Goal: Task Accomplishment & Management: Manage account settings

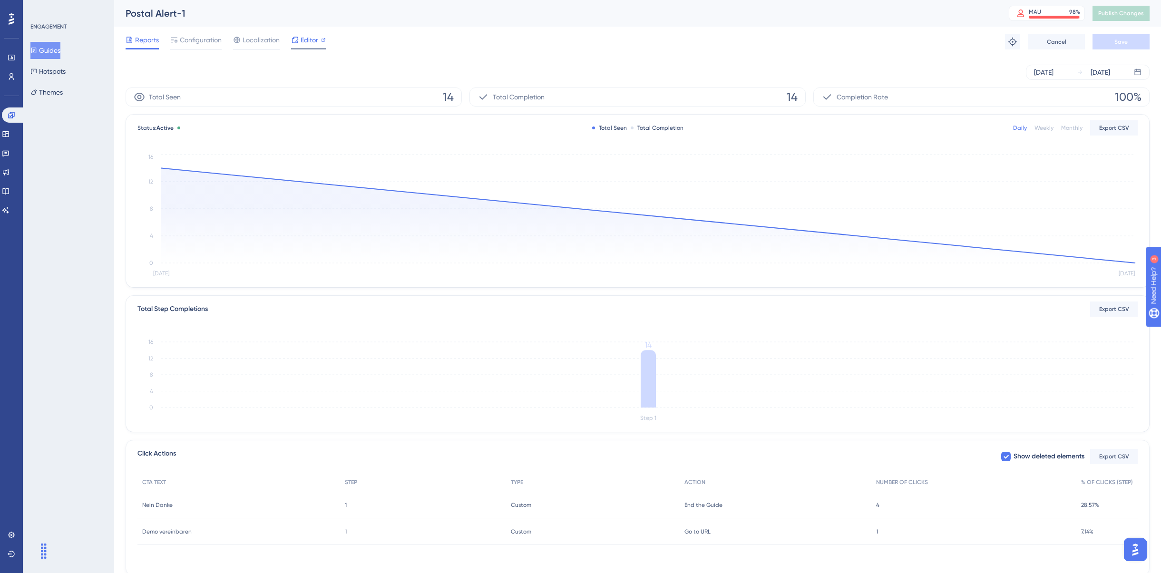
click at [310, 39] on span "Editor" at bounding box center [309, 39] width 18 height 11
drag, startPoint x: 308, startPoint y: 40, endPoint x: 233, endPoint y: -36, distance: 106.2
click at [233, 0] on html "Performance Users Engagement Widgets Feedback Product Updates Knowledge Base AI…" at bounding box center [580, 0] width 1161 height 0
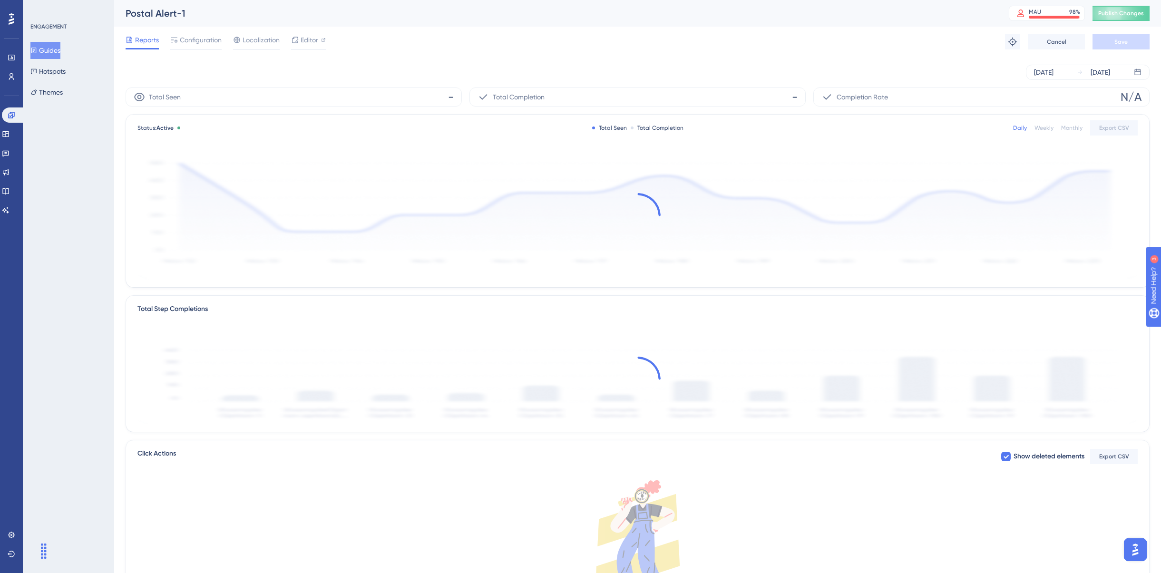
click at [503, 31] on div "Reports Configuration Localization Editor Troubleshoot Cancel Save" at bounding box center [638, 42] width 1024 height 30
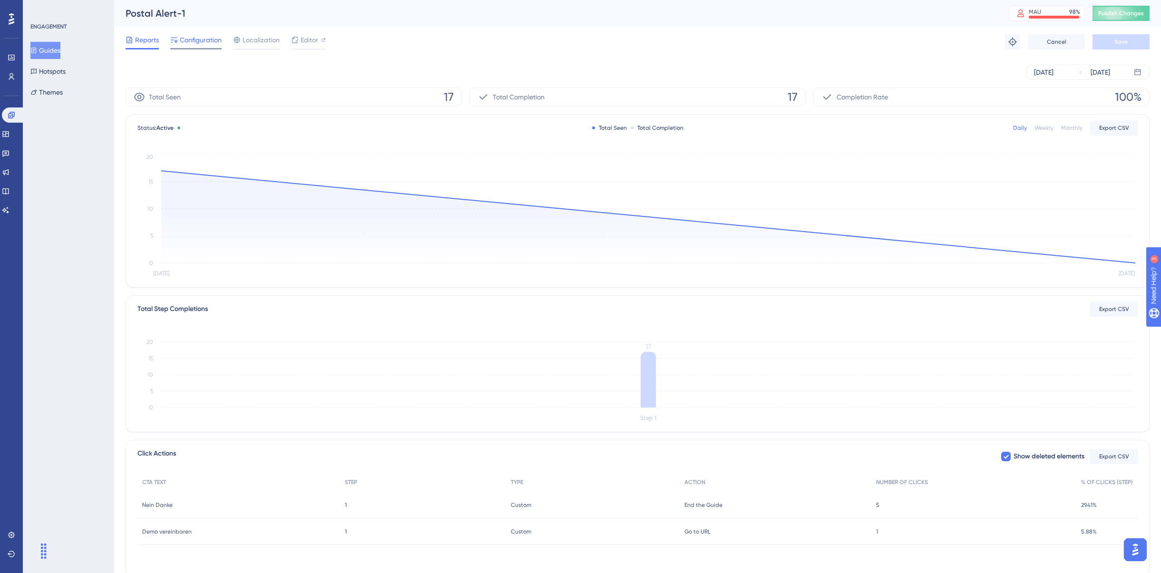
click at [211, 45] on span "Configuration" at bounding box center [201, 39] width 42 height 11
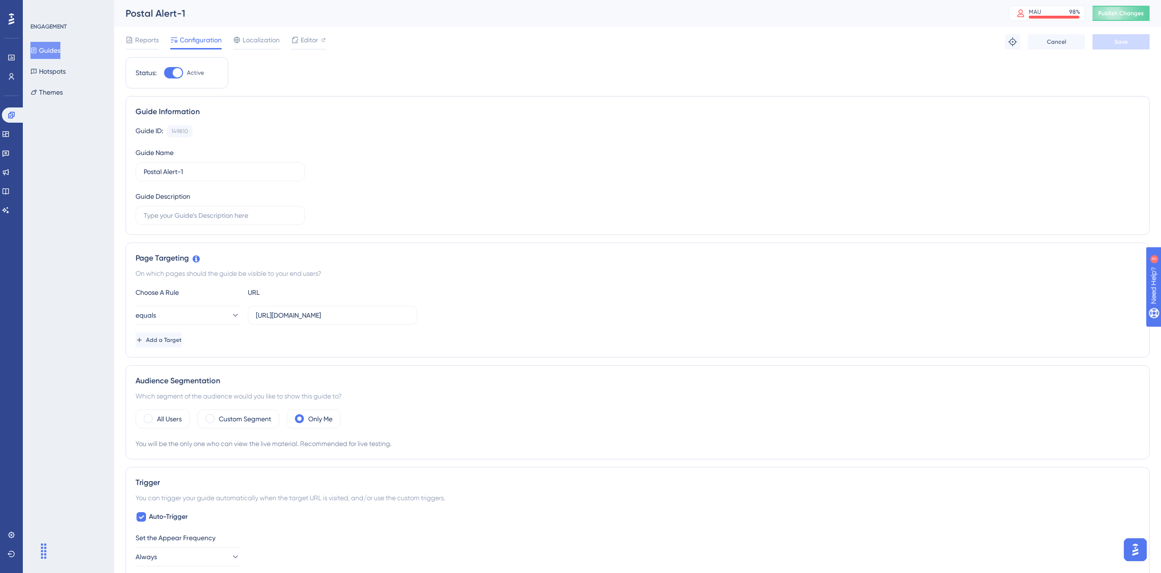
click at [171, 74] on div at bounding box center [173, 72] width 19 height 11
click at [164, 73] on input "Active" at bounding box center [164, 73] width 0 height 0
click at [181, 13] on div "Postal Alert-1" at bounding box center [555, 13] width 859 height 13
click at [66, 71] on button "Hotspots" at bounding box center [47, 71] width 35 height 17
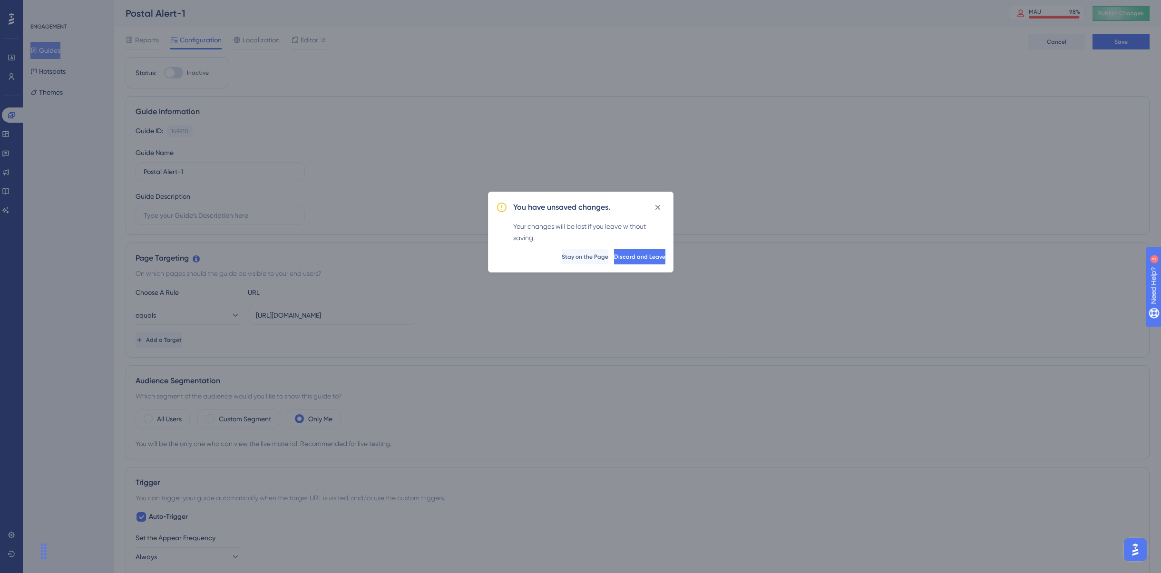
click at [659, 207] on icon at bounding box center [658, 208] width 10 height 10
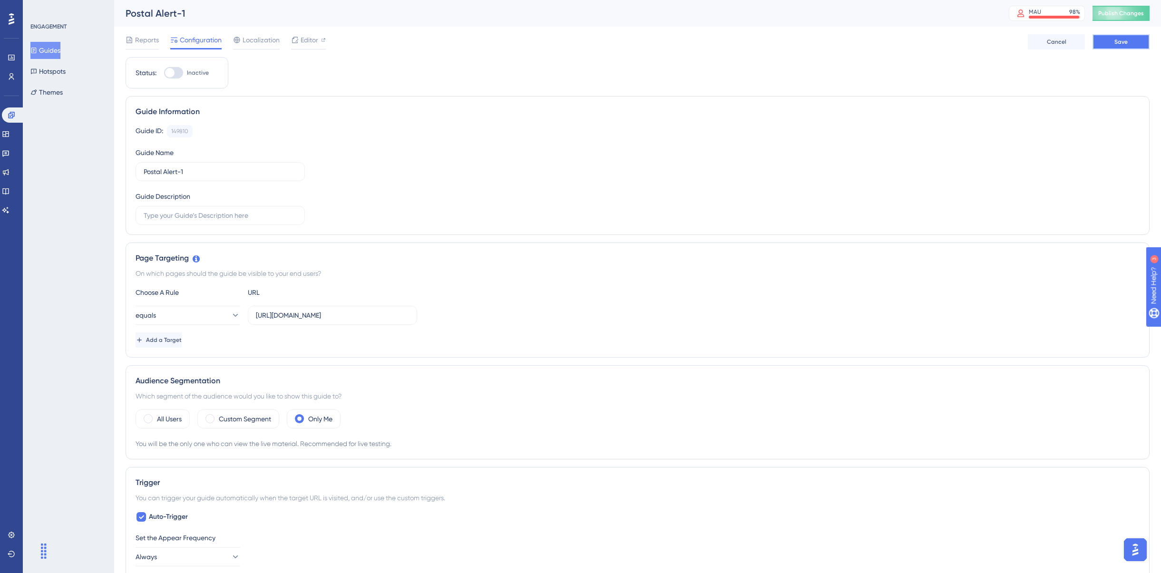
click at [863, 41] on span "Save" at bounding box center [1120, 42] width 13 height 8
click at [294, 19] on icon at bounding box center [295, 18] width 10 height 10
click at [170, 72] on div at bounding box center [170, 73] width 10 height 10
click at [164, 73] on input "Inactive" at bounding box center [164, 73] width 0 height 0
checkbox input "true"
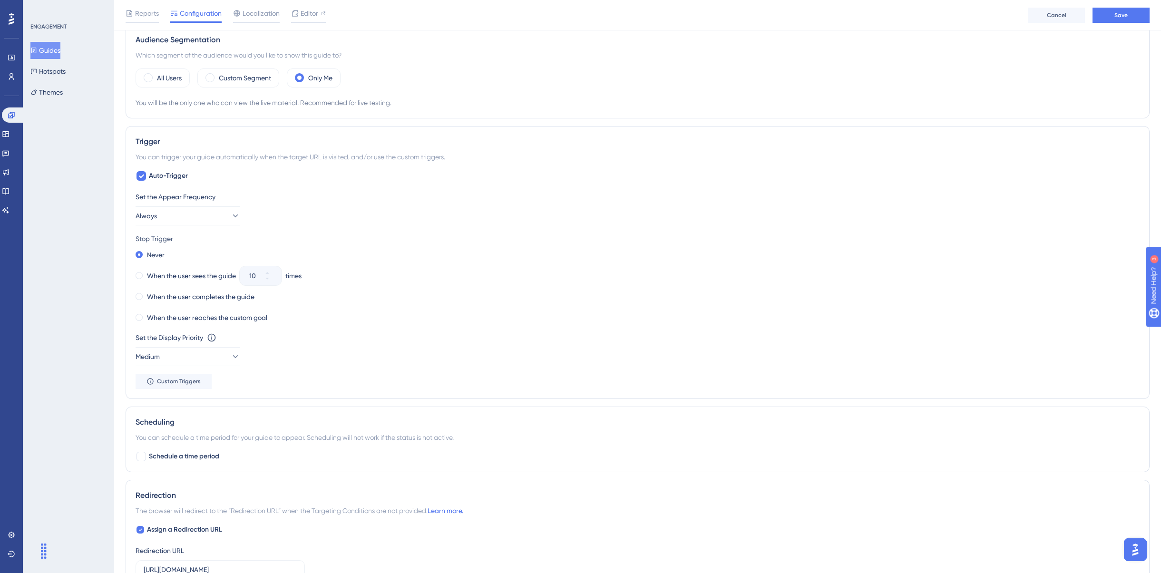
scroll to position [560, 0]
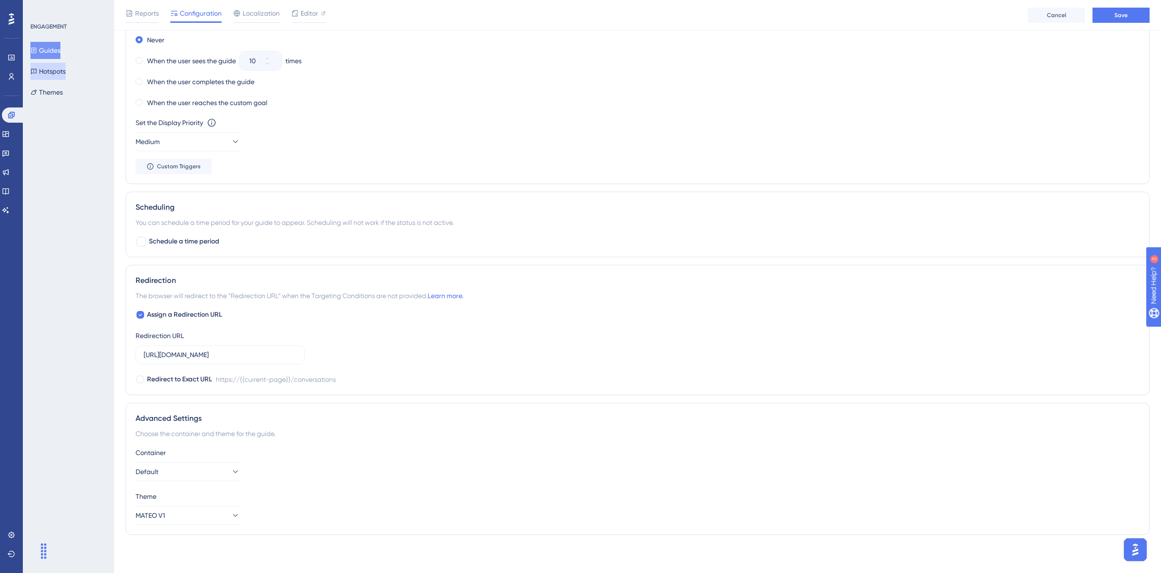
click at [63, 72] on button "Hotspots" at bounding box center [47, 71] width 35 height 17
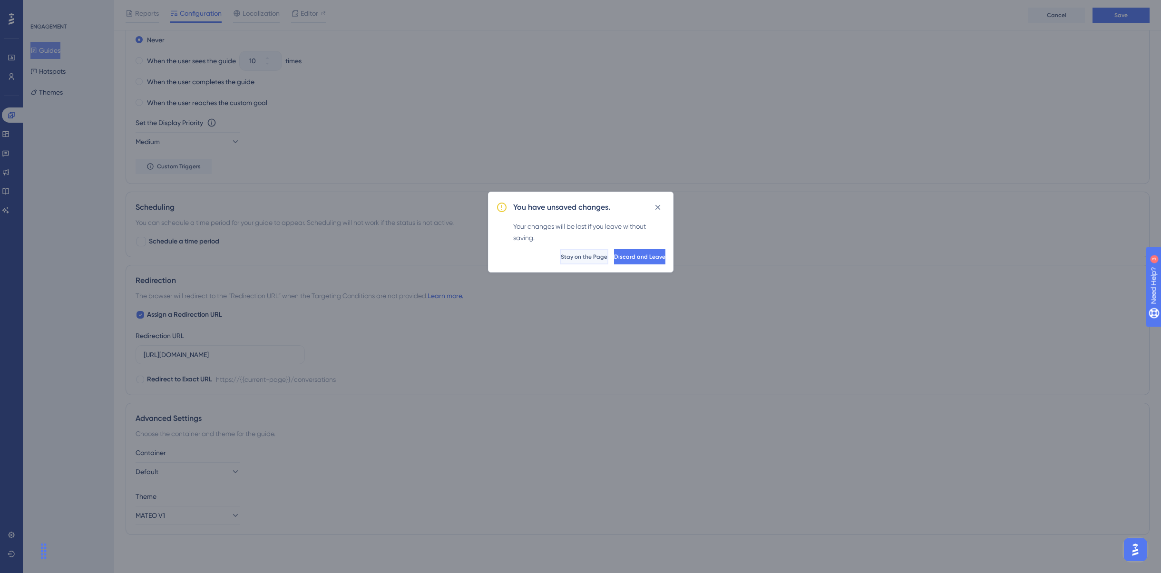
click at [561, 253] on span "Stay on the Page" at bounding box center [584, 257] width 47 height 8
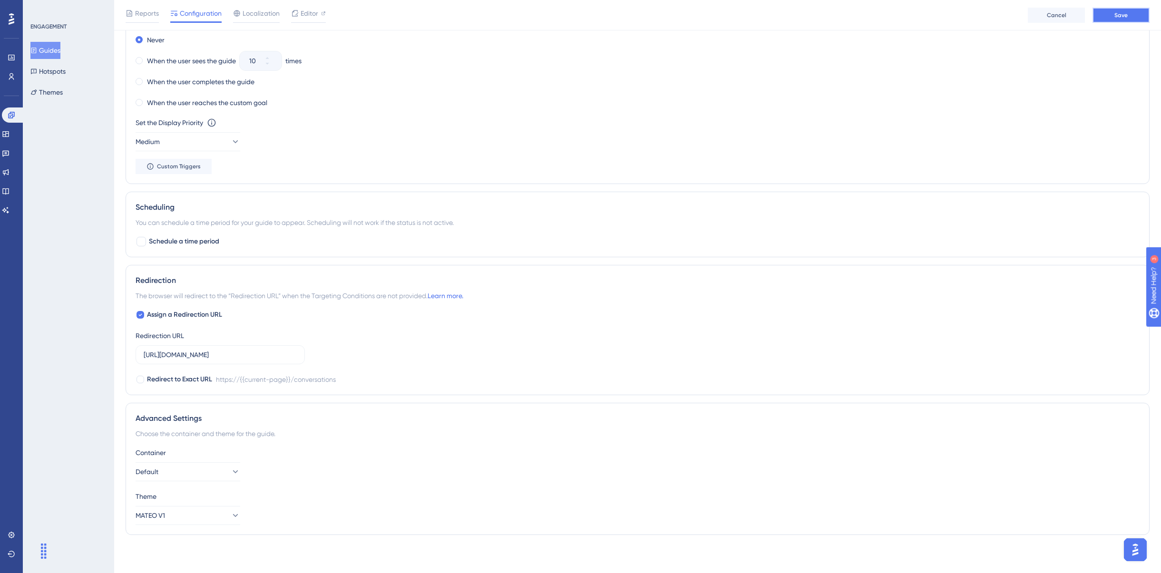
click at [863, 10] on button "Save" at bounding box center [1120, 15] width 57 height 15
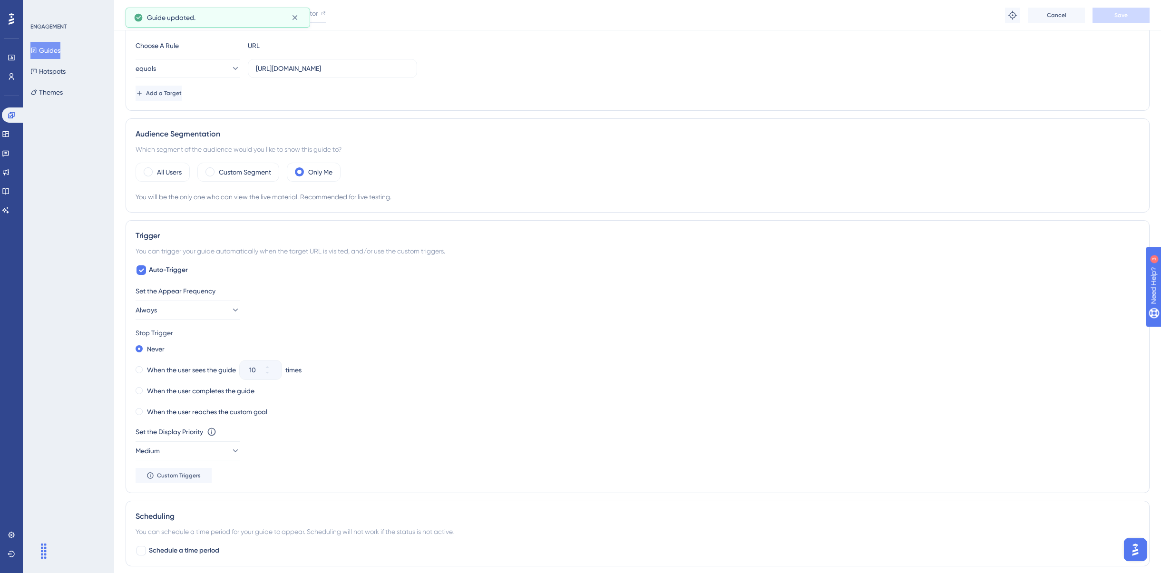
scroll to position [0, 0]
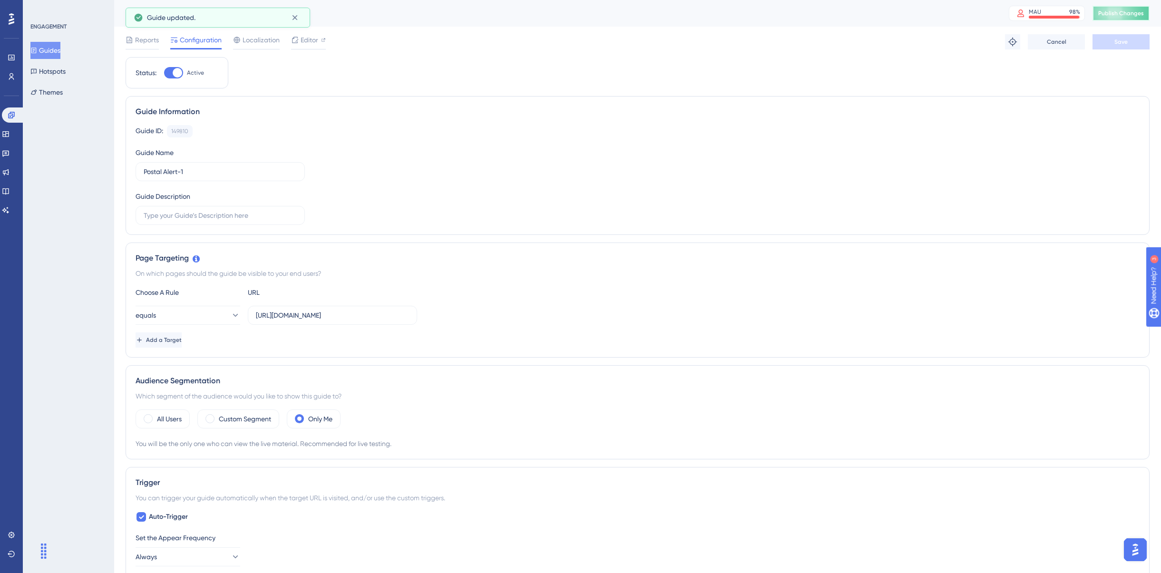
click at [863, 15] on span "Publish Changes" at bounding box center [1121, 14] width 46 height 8
click at [58, 68] on button "Hotspots" at bounding box center [47, 71] width 35 height 17
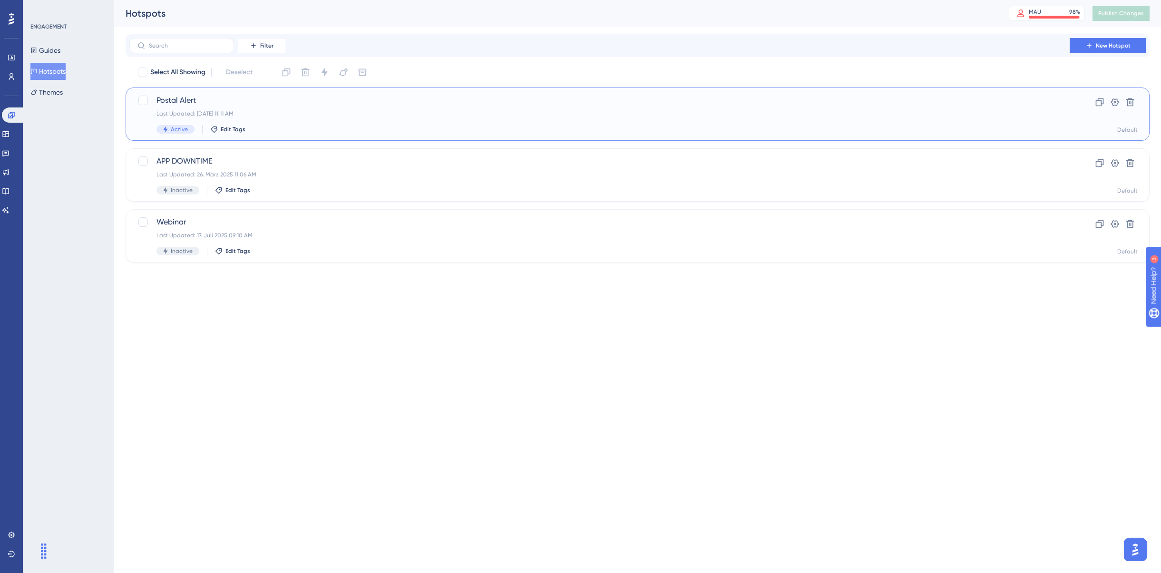
click at [429, 113] on div "Last Updated: 12. Aug. 2025 11:11 AM" at bounding box center [599, 114] width 886 height 8
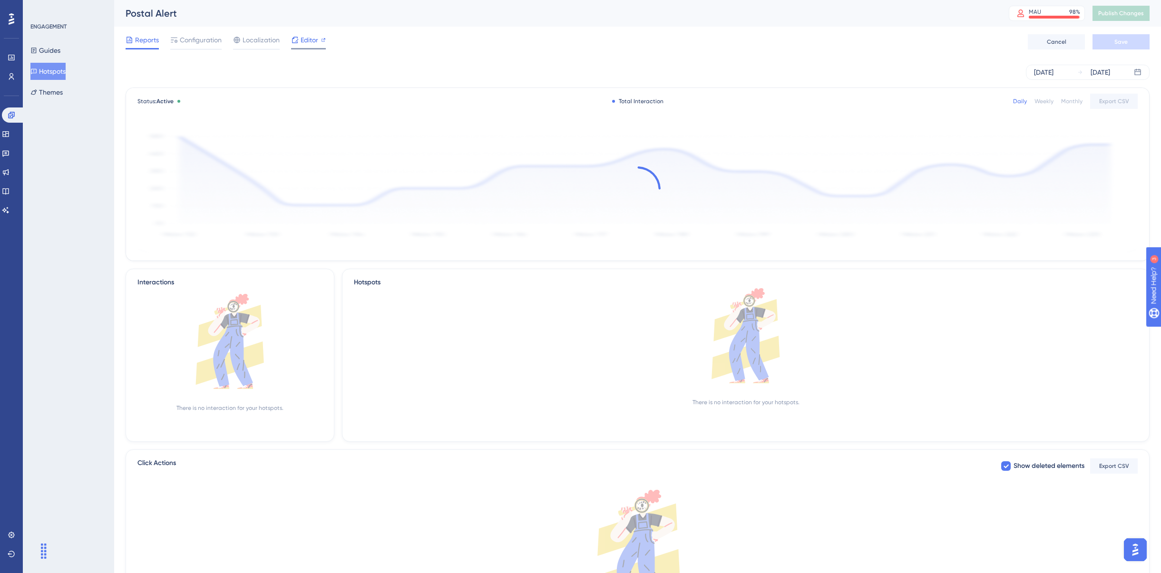
click at [310, 38] on span "Editor" at bounding box center [309, 39] width 18 height 11
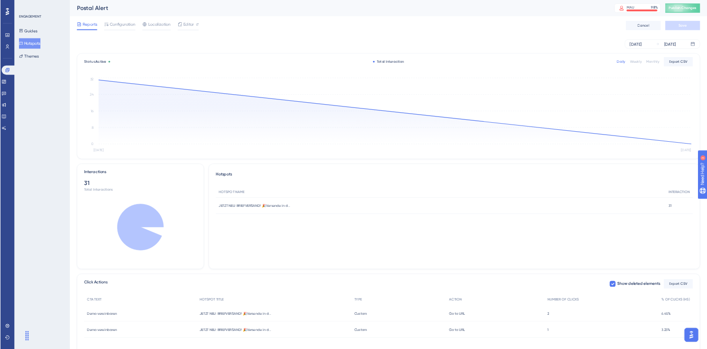
scroll to position [39, 0]
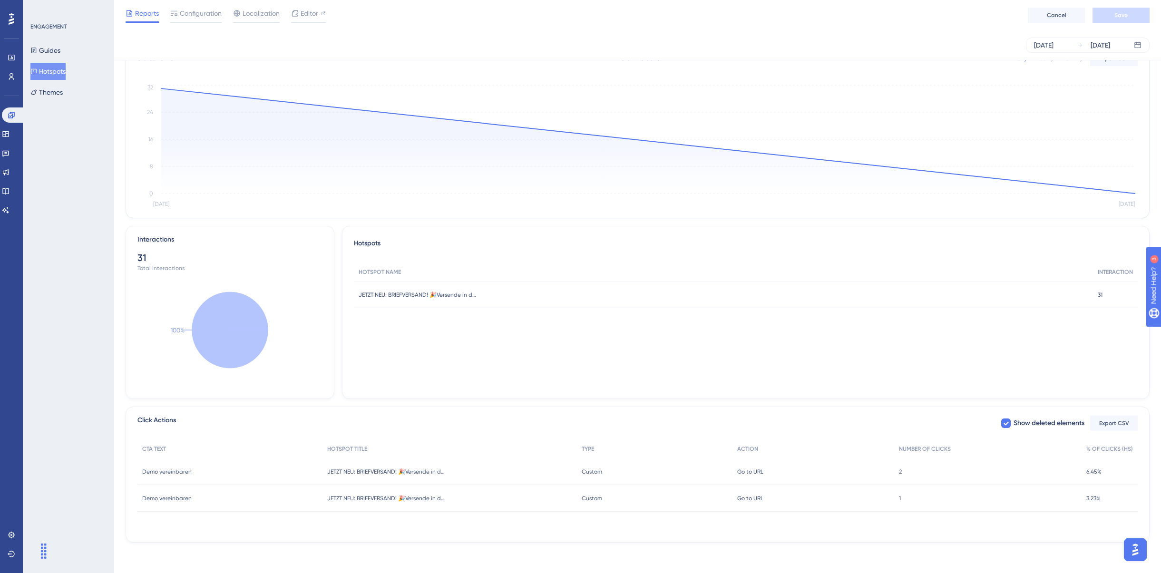
click at [688, 520] on div "CTA TEXT HOTSPOT TITLE TYPE ACTION NUMBER OF CLICKS % OF CLICKS (HS) Demo verei…" at bounding box center [637, 486] width 1000 height 95
click at [689, 504] on div "Custom Custom" at bounding box center [655, 498] width 156 height 27
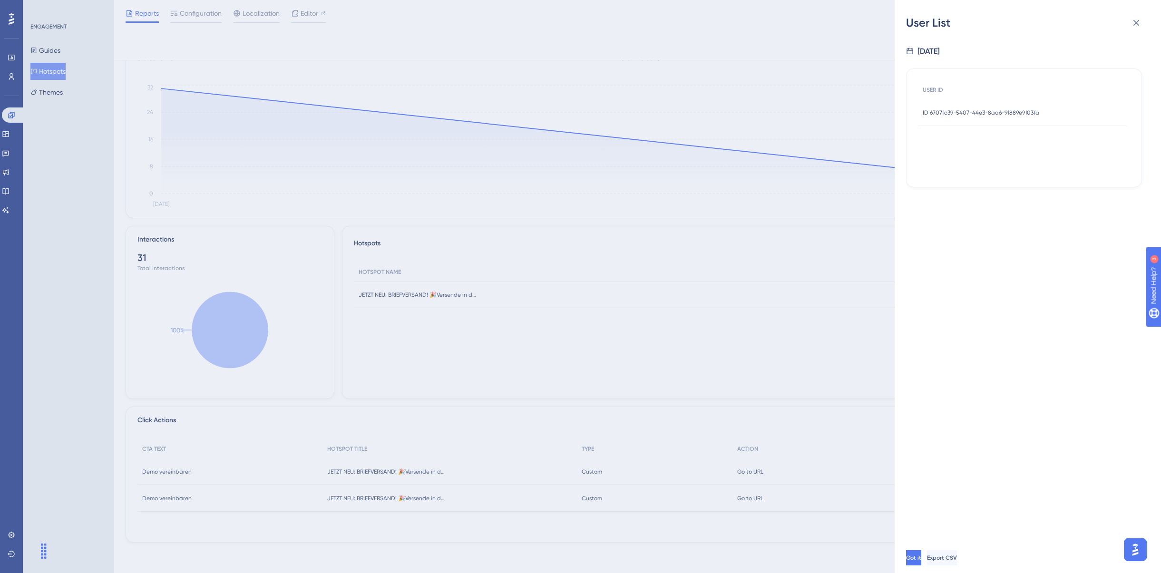
click at [863, 109] on span "ID 6707fc39-5407-44e3-8aa6-91889e9103fa" at bounding box center [980, 113] width 116 height 8
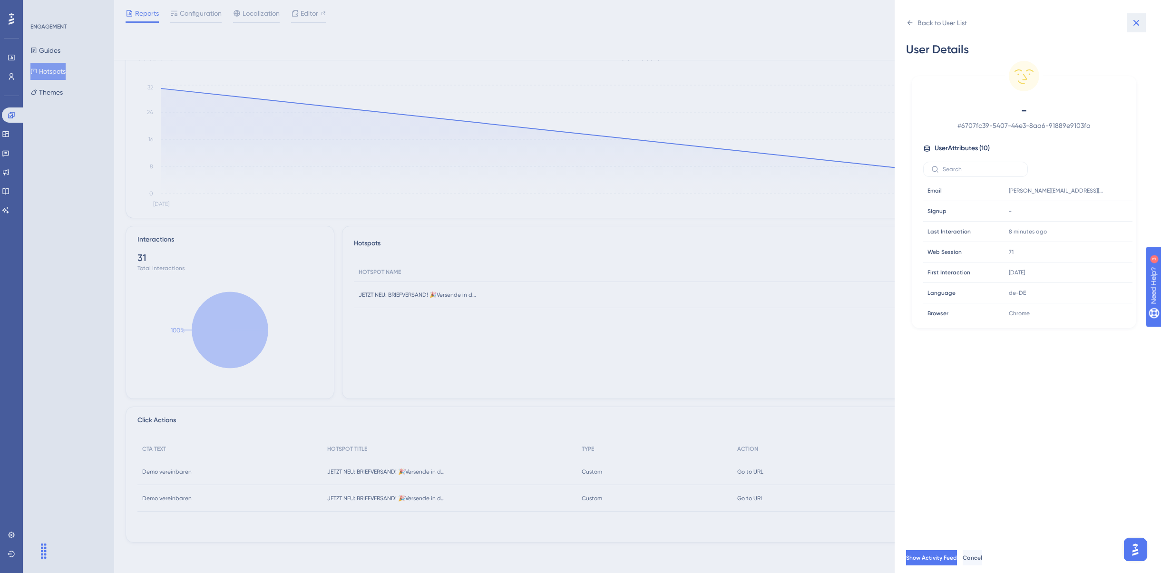
click at [863, 24] on icon at bounding box center [1135, 22] width 11 height 11
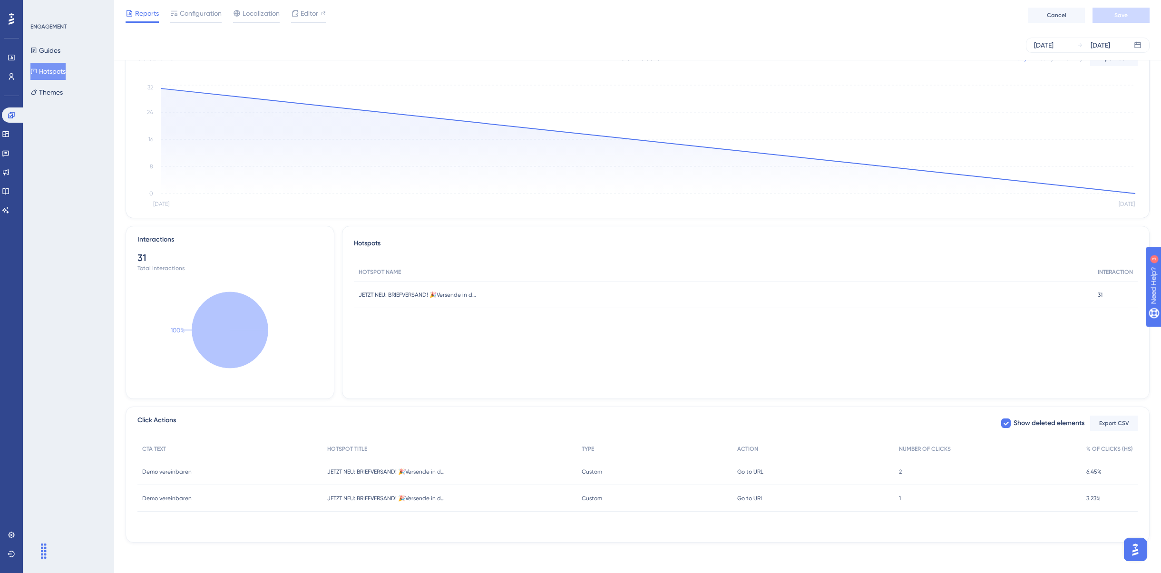
click at [844, 478] on div "Go to URL Go to URL" at bounding box center [813, 471] width 162 height 27
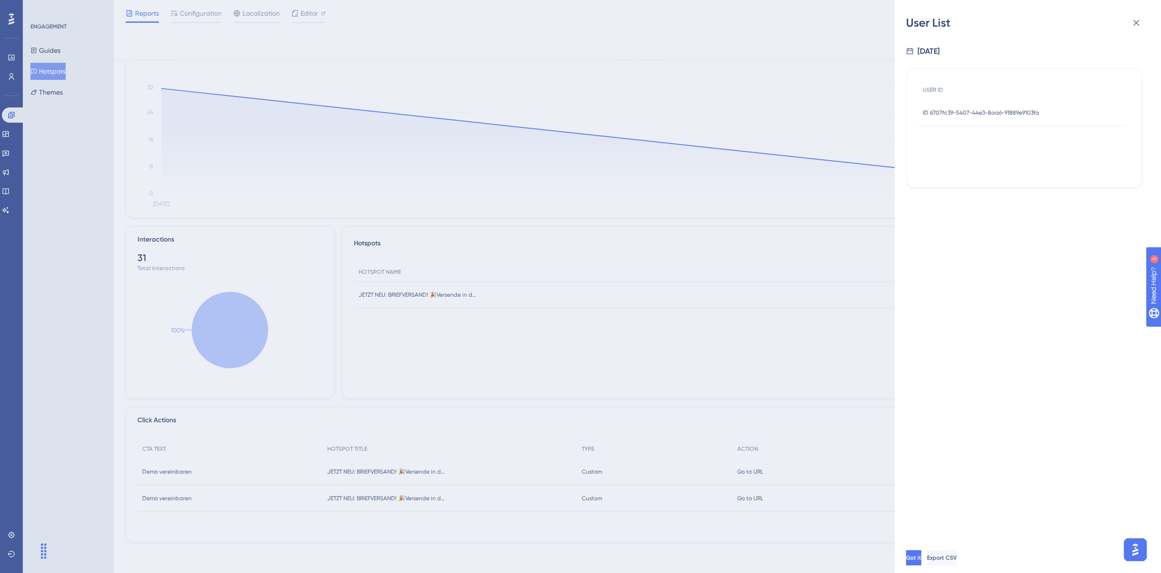
click at [863, 107] on div "ID 6707fc39-5407-44e3-8aa6-91889e9103fa ID 6707fc39-5407-44e3-8aa6-91889e9103fa" at bounding box center [980, 112] width 116 height 27
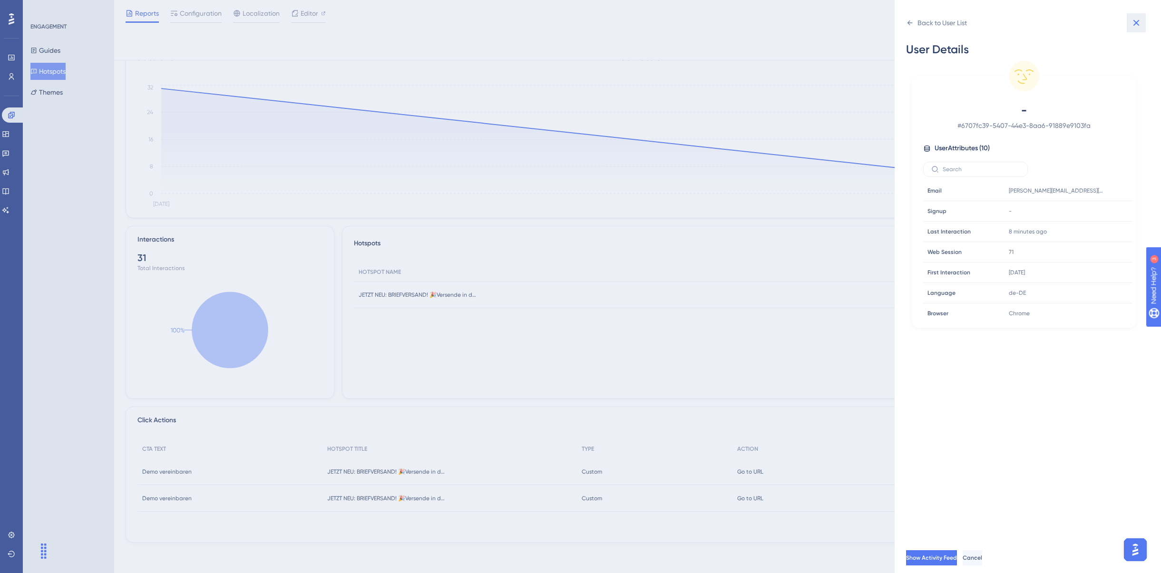
click at [863, 22] on icon at bounding box center [1135, 22] width 11 height 11
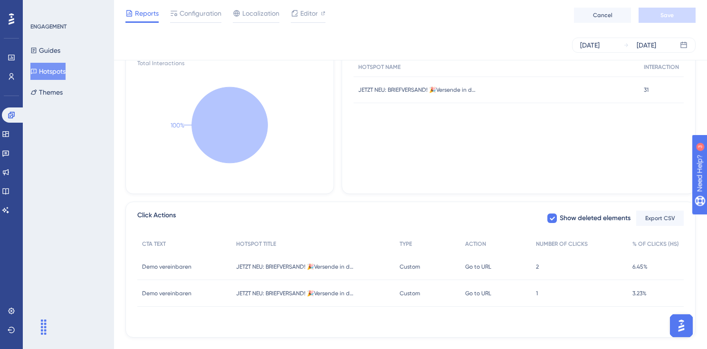
scroll to position [263, 0]
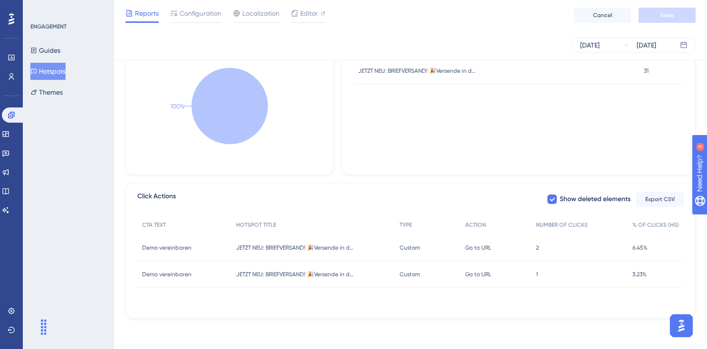
click at [665, 252] on div "6.45% 6.45%" at bounding box center [656, 247] width 56 height 27
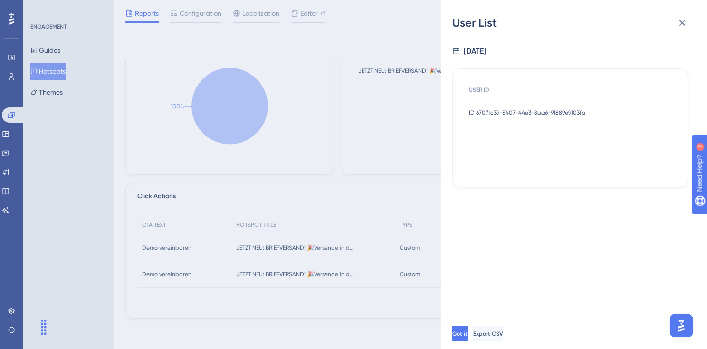
click at [674, 325] on img "Open AI Assistant Launcher" at bounding box center [681, 325] width 17 height 17
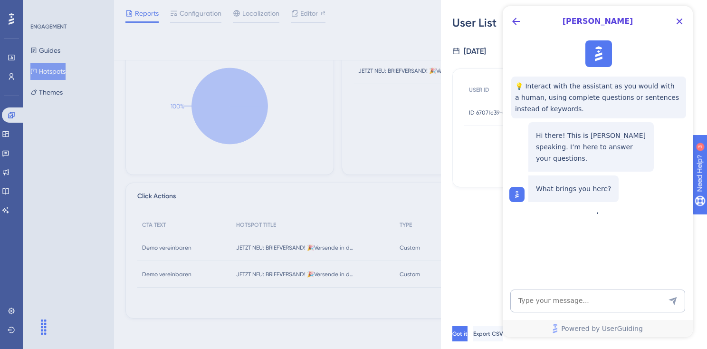
scroll to position [0, 0]
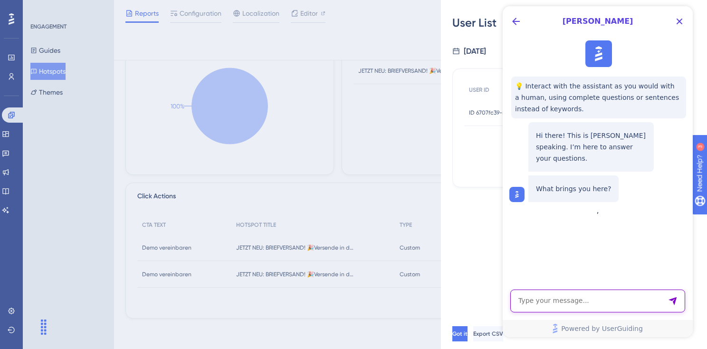
click at [591, 304] on textarea "AI Assistant Text Input" at bounding box center [598, 301] width 175 height 23
type textarea "how to reset reporting"
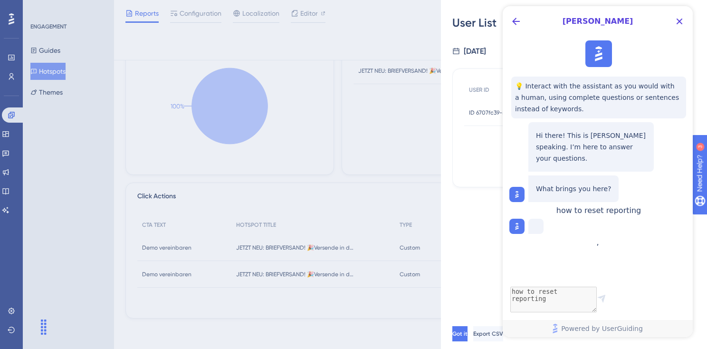
click at [300, 200] on div "User List 8/12/2025 USER ID ID 6707fc39-5407-44e3-8aa6-91889e9103fa ID 6707fc39…" at bounding box center [353, 174] width 707 height 349
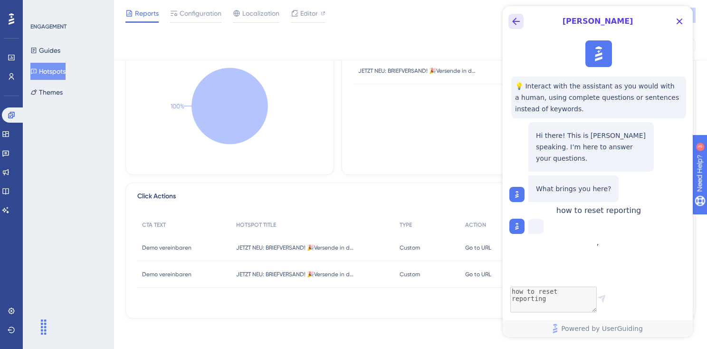
click at [520, 25] on icon "Back Button" at bounding box center [516, 21] width 11 height 11
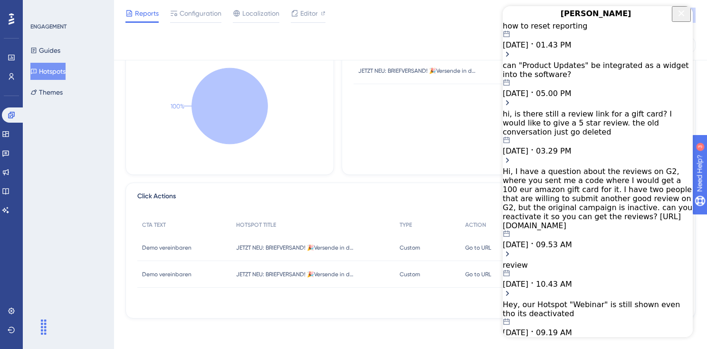
click at [571, 49] on span "01.43 PM" at bounding box center [553, 44] width 35 height 9
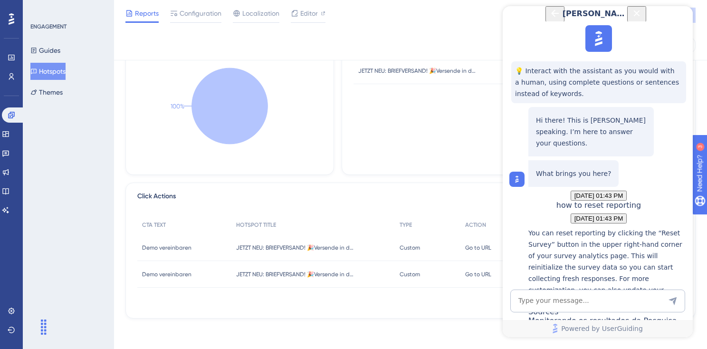
scroll to position [138, 0]
click at [640, 16] on icon "Close Button" at bounding box center [637, 13] width 6 height 6
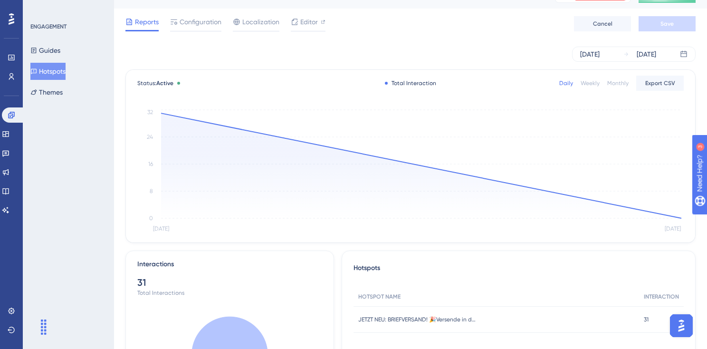
scroll to position [0, 0]
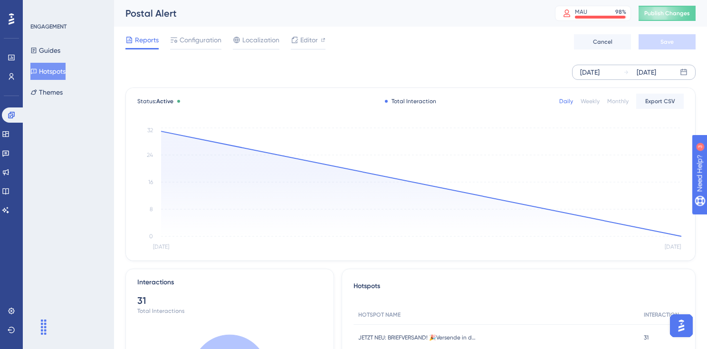
click at [683, 76] on div "Aug 12 2025 Aug 12 2025" at bounding box center [634, 72] width 124 height 15
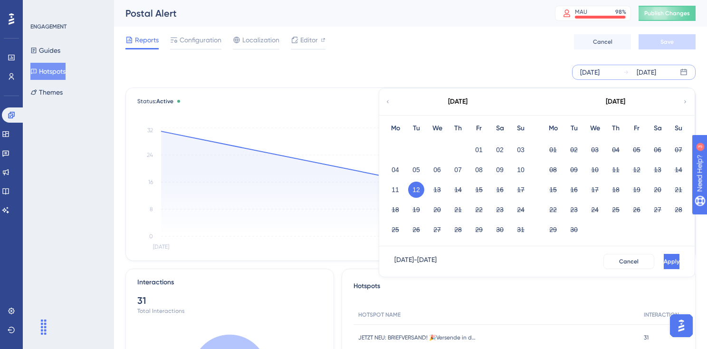
click at [683, 76] on div "Aug 12 2025 Aug 12 2025 August 2025 Mo Tu We Th Fr Sa Su 01 02 03 04 05 06 07 0…" at bounding box center [634, 72] width 124 height 15
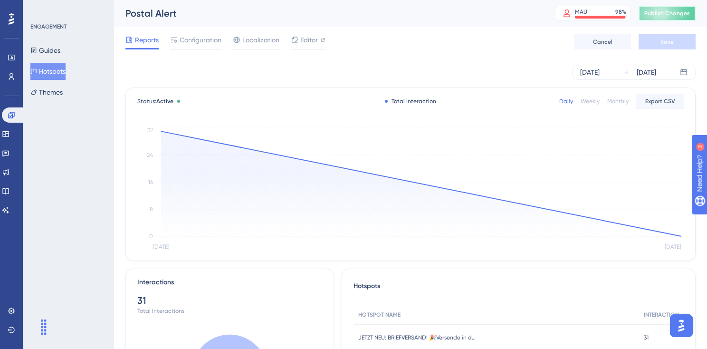
click at [667, 11] on span "Publish Changes" at bounding box center [668, 14] width 46 height 8
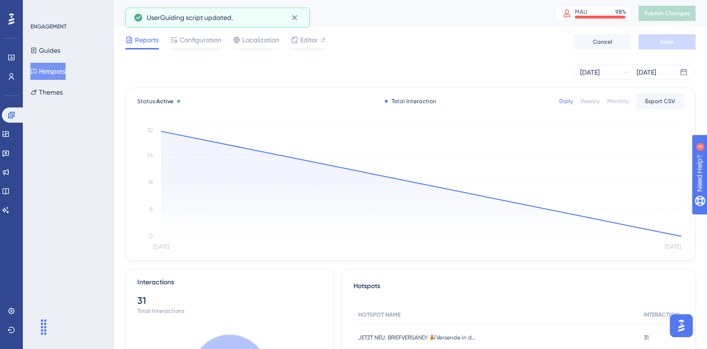
click at [684, 330] on img "Open AI Assistant Launcher" at bounding box center [681, 325] width 17 height 17
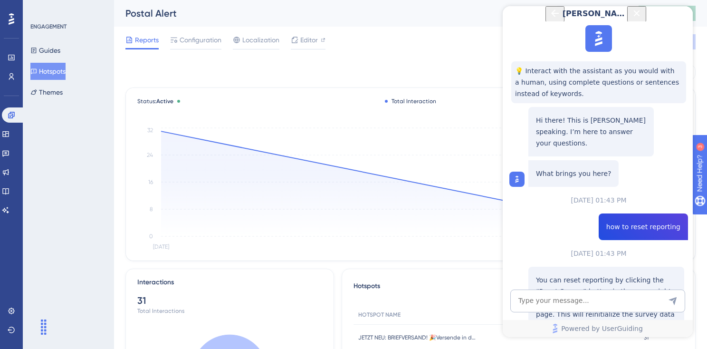
scroll to position [138, 0]
click at [463, 293] on div "Hotspots" at bounding box center [519, 289] width 330 height 17
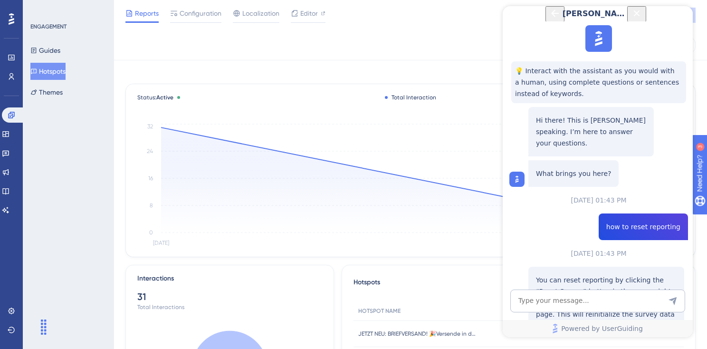
scroll to position [263, 0]
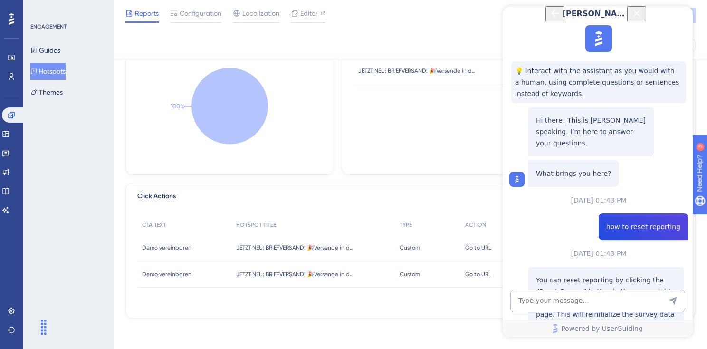
click at [640, 16] on icon "Close Button" at bounding box center [637, 13] width 6 height 6
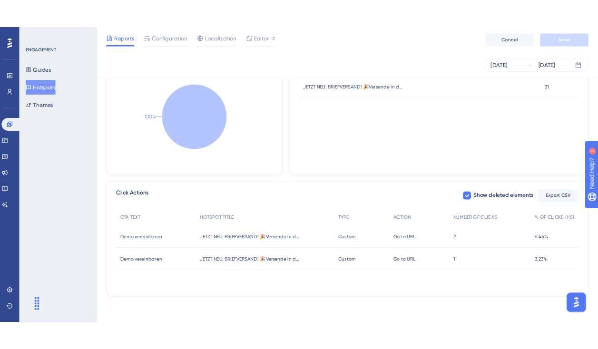
scroll to position [0, 0]
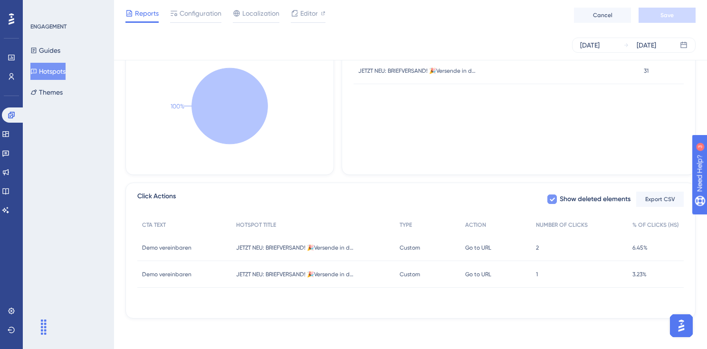
click at [613, 196] on span "Show deleted elements" at bounding box center [595, 199] width 71 height 11
checkbox input "true"
click at [625, 250] on div "2 2" at bounding box center [580, 247] width 97 height 27
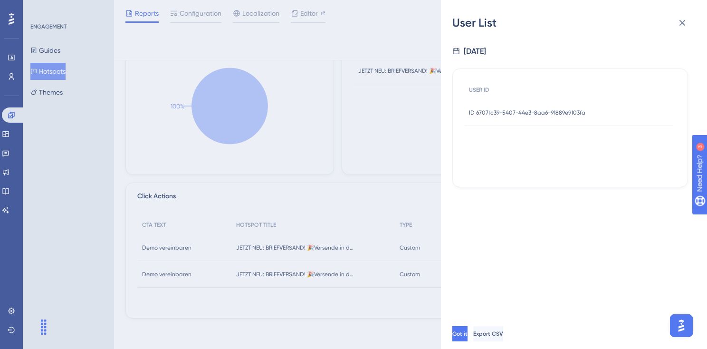
click at [571, 104] on div "ID 6707fc39-5407-44e3-8aa6-91889e9103fa ID 6707fc39-5407-44e3-8aa6-91889e9103fa" at bounding box center [527, 112] width 116 height 27
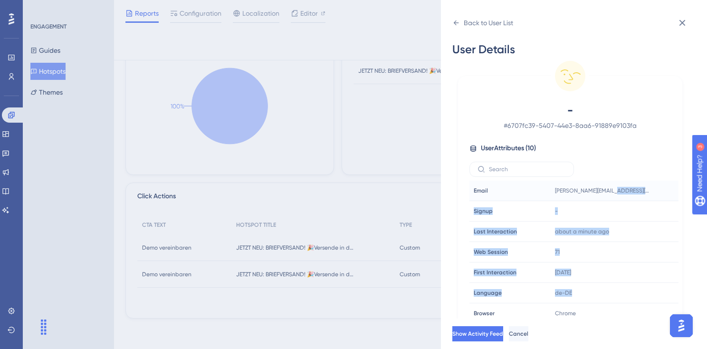
drag, startPoint x: 600, startPoint y: 295, endPoint x: 659, endPoint y: 190, distance: 121.4
click at [661, 193] on tbody "Email Email martin@hellomateo.de Signup Signup - Last Interaction Last Interact…" at bounding box center [574, 283] width 209 height 204
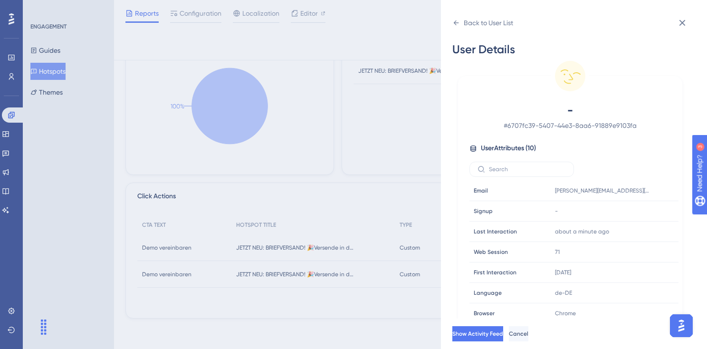
click at [644, 144] on div "User Attributes ( 10 )" at bounding box center [571, 148] width 202 height 11
click at [469, 13] on div "Back to User List User Details - # 6707fc39-5407-44e3-8aa6-91889e9103fa User At…" at bounding box center [574, 174] width 266 height 349
click at [469, 21] on div "Back to User List" at bounding box center [488, 22] width 49 height 11
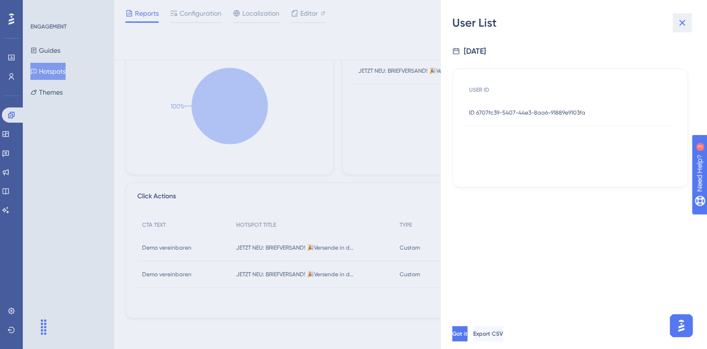
click at [683, 28] on icon at bounding box center [682, 22] width 11 height 11
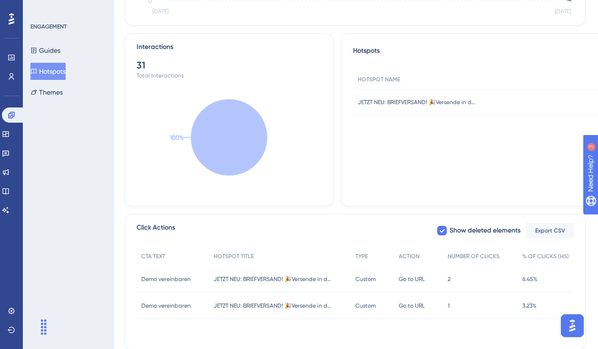
scroll to position [263, 1]
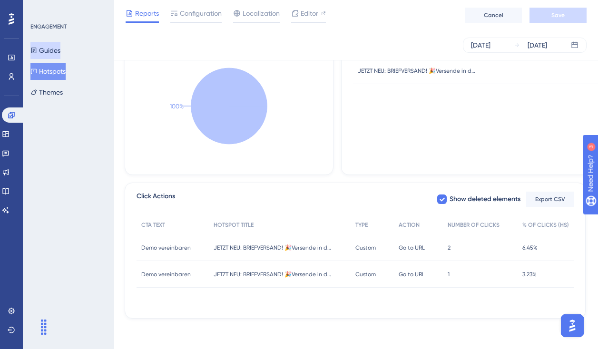
click at [60, 52] on button "Guides" at bounding box center [45, 50] width 30 height 17
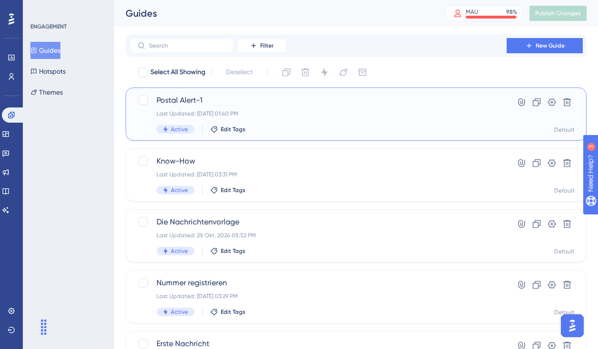
click at [379, 124] on div "Postal Alert-1 Last Updated: 12. Aug. 2025 01:40 PM Active Edit Tags" at bounding box center [317, 114] width 323 height 39
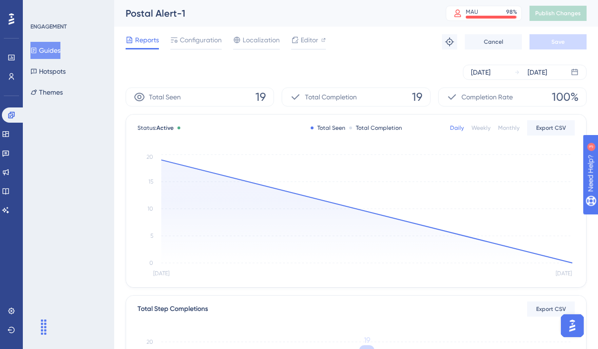
click at [154, 70] on div "Aug 12 2025 Aug 12 2025" at bounding box center [356, 72] width 461 height 15
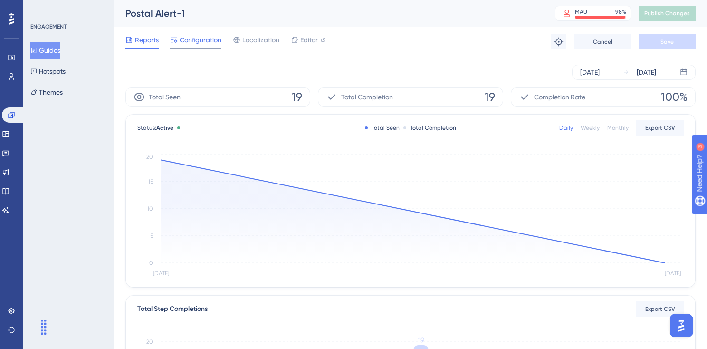
click at [208, 38] on span "Configuration" at bounding box center [201, 39] width 42 height 11
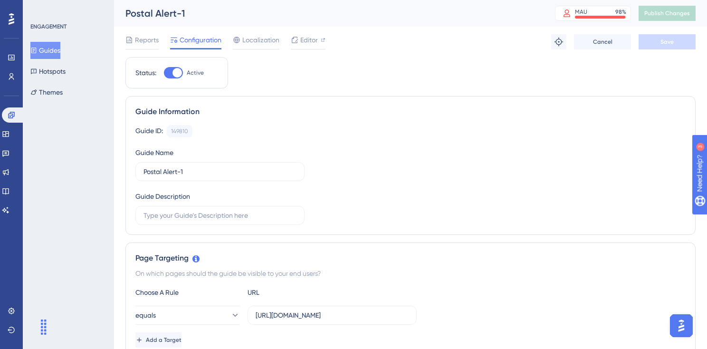
click at [171, 71] on div at bounding box center [173, 72] width 19 height 11
click at [164, 73] on input "Active" at bounding box center [164, 73] width 0 height 0
checkbox input "false"
click at [675, 45] on button "Save" at bounding box center [667, 41] width 57 height 15
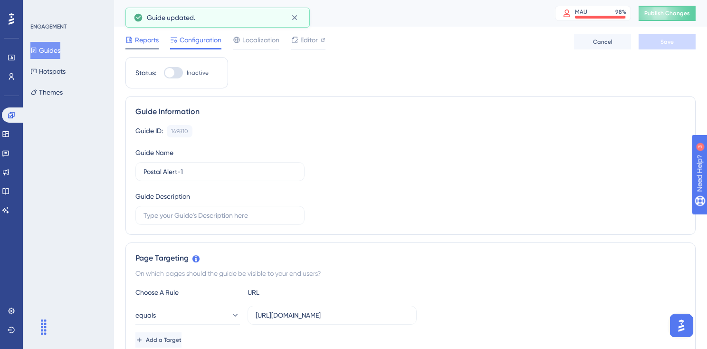
click at [135, 39] on span "Reports" at bounding box center [147, 39] width 24 height 11
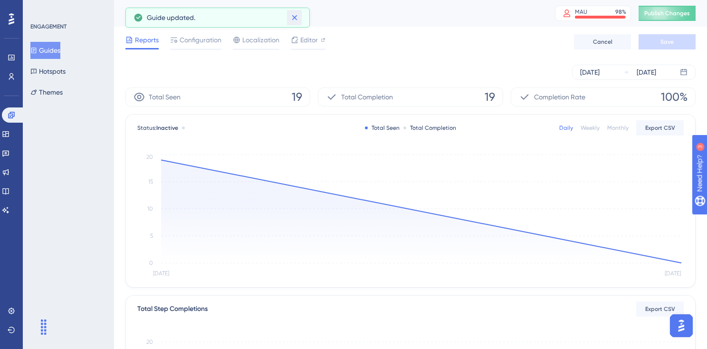
click at [295, 20] on icon at bounding box center [295, 18] width 10 height 10
click at [542, 93] on span "Completion Rate" at bounding box center [559, 96] width 51 height 11
drag, startPoint x: 356, startPoint y: 91, endPoint x: 282, endPoint y: 91, distance: 73.7
click at [355, 91] on span "Total Completion" at bounding box center [367, 96] width 52 height 11
click at [261, 91] on div "Total Seen 19" at bounding box center [218, 96] width 185 height 19
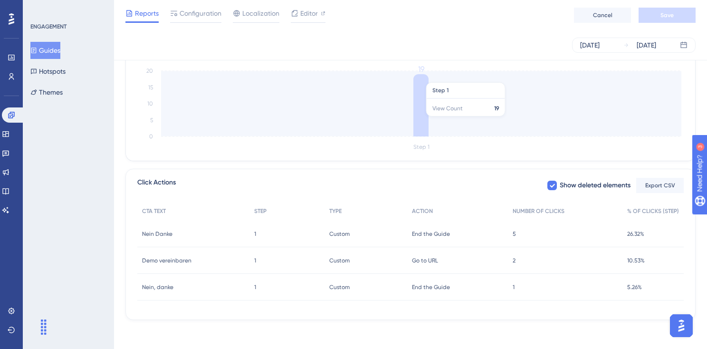
scroll to position [269, 0]
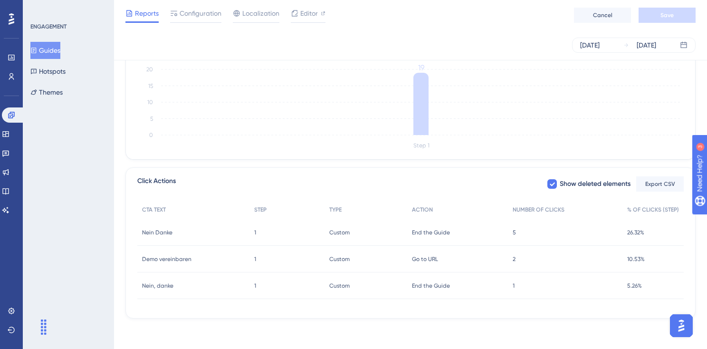
click at [630, 226] on div "26.32% 26.32%" at bounding box center [653, 232] width 61 height 27
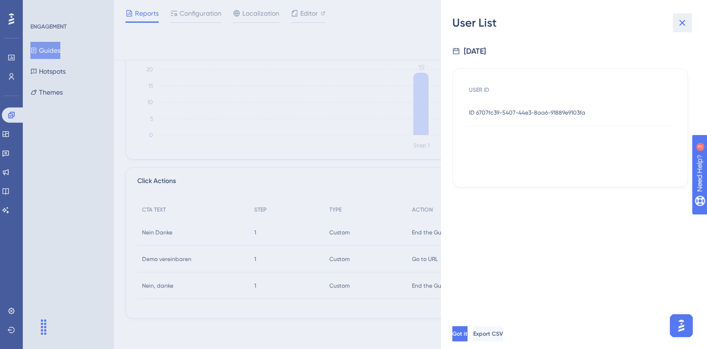
click at [685, 16] on button at bounding box center [682, 22] width 19 height 19
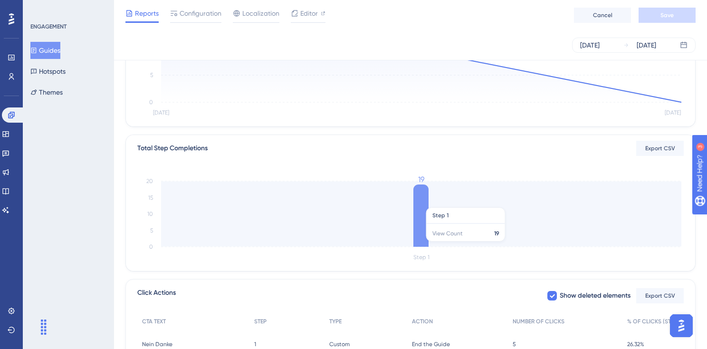
scroll to position [0, 0]
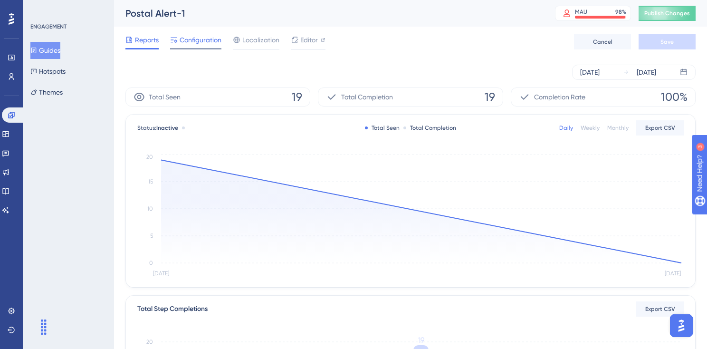
click at [219, 43] on span "Configuration" at bounding box center [201, 39] width 42 height 11
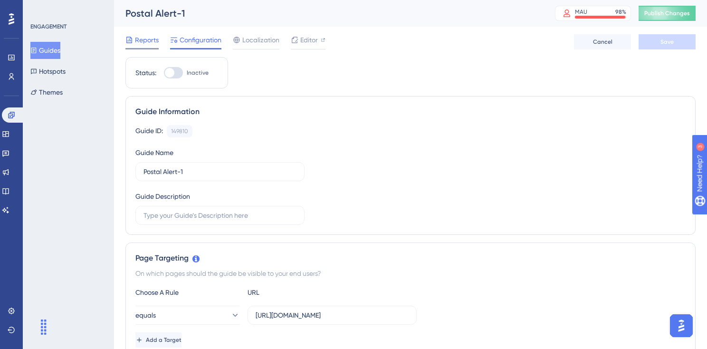
click at [156, 41] on span "Reports" at bounding box center [147, 39] width 24 height 11
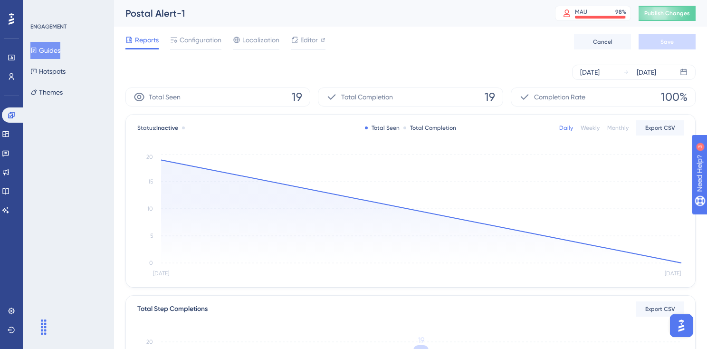
scroll to position [269, 0]
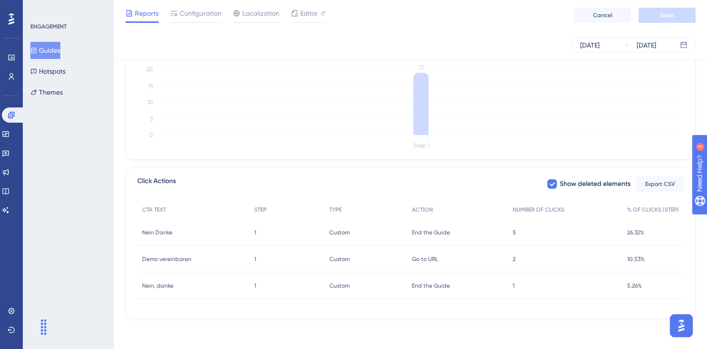
click at [550, 191] on div "Show deleted elements Export CSV" at bounding box center [615, 183] width 137 height 17
click at [551, 181] on icon at bounding box center [553, 184] width 6 height 8
checkbox input "false"
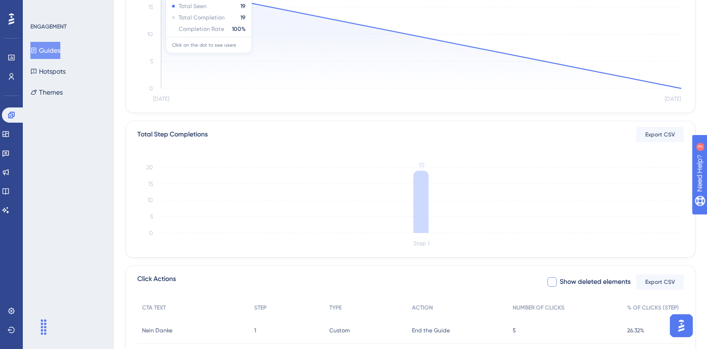
scroll to position [0, 0]
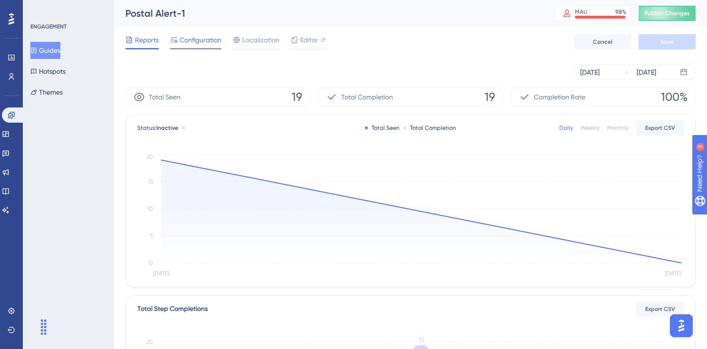
click at [189, 36] on span "Configuration" at bounding box center [201, 39] width 42 height 11
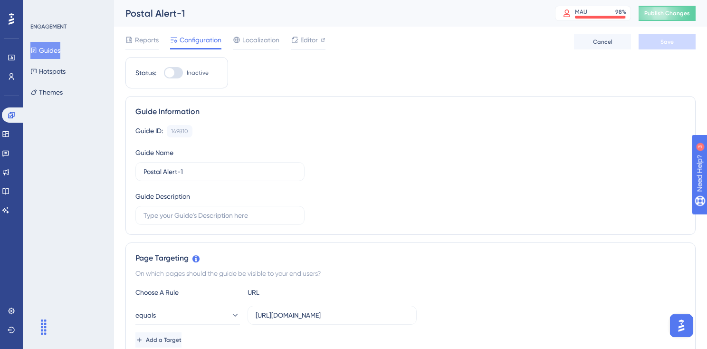
click at [170, 73] on div at bounding box center [170, 73] width 10 height 10
click at [164, 73] on input "Inactive" at bounding box center [164, 73] width 0 height 0
click at [173, 71] on div at bounding box center [178, 73] width 10 height 10
click at [164, 73] on input "Active" at bounding box center [164, 73] width 0 height 0
checkbox input "false"
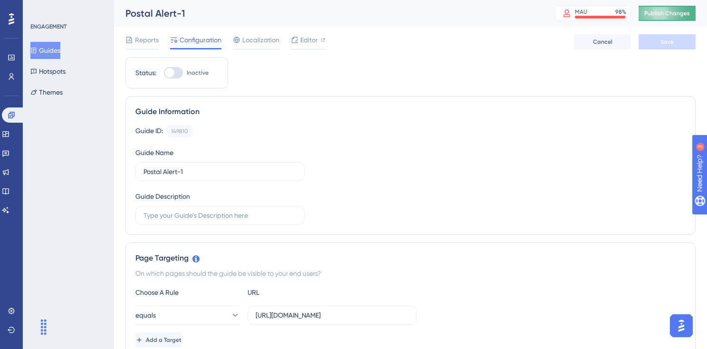
click at [665, 11] on span "Publish Changes" at bounding box center [668, 14] width 46 height 8
click at [146, 48] on div at bounding box center [142, 48] width 33 height 1
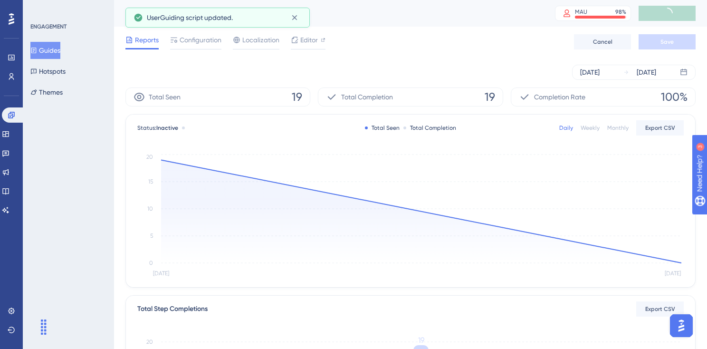
drag, startPoint x: 382, startPoint y: 101, endPoint x: 371, endPoint y: 101, distance: 10.9
click at [382, 101] on span "Total Completion" at bounding box center [367, 96] width 52 height 11
drag, startPoint x: 344, startPoint y: 101, endPoint x: 266, endPoint y: 101, distance: 77.5
click at [343, 101] on span "Total Completion" at bounding box center [367, 96] width 52 height 11
click at [266, 101] on div "Total Seen 19" at bounding box center [218, 96] width 185 height 19
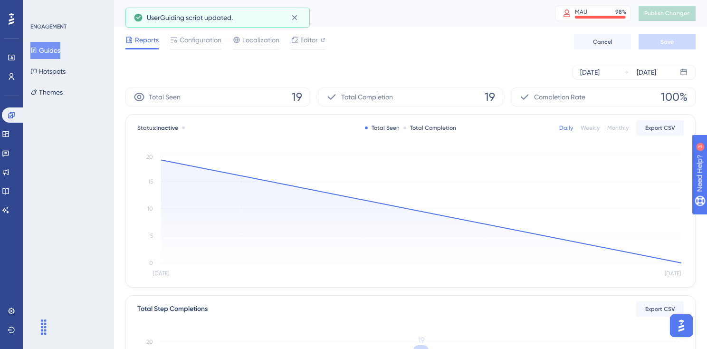
click at [572, 98] on span "Completion Rate" at bounding box center [559, 96] width 51 height 11
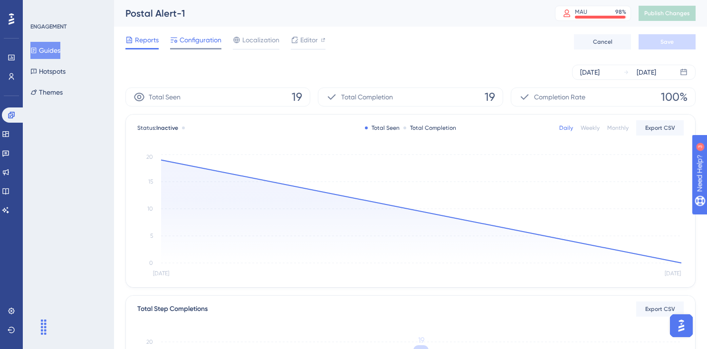
click at [205, 41] on span "Configuration" at bounding box center [201, 39] width 42 height 11
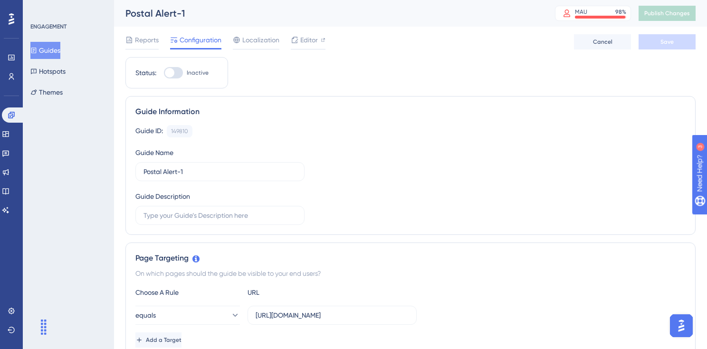
click at [170, 75] on div at bounding box center [170, 73] width 10 height 10
click at [164, 73] on input "Inactive" at bounding box center [164, 73] width 0 height 0
checkbox input "true"
click at [657, 43] on button "Save" at bounding box center [667, 41] width 57 height 15
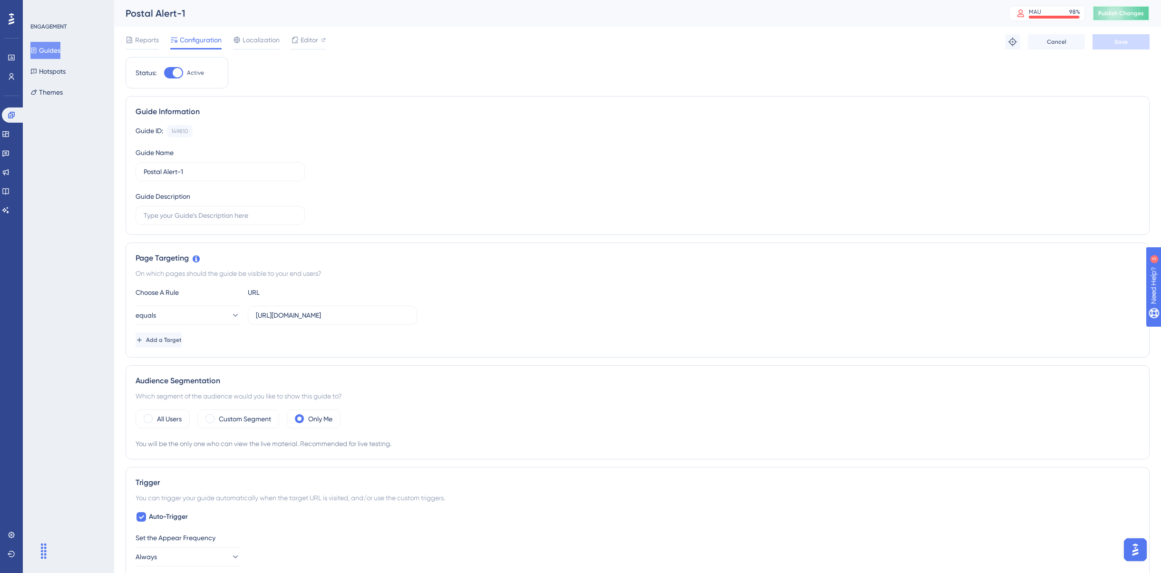
click at [863, 14] on span "Publish Changes" at bounding box center [1121, 14] width 46 height 8
click at [66, 71] on button "Hotspots" at bounding box center [47, 71] width 35 height 17
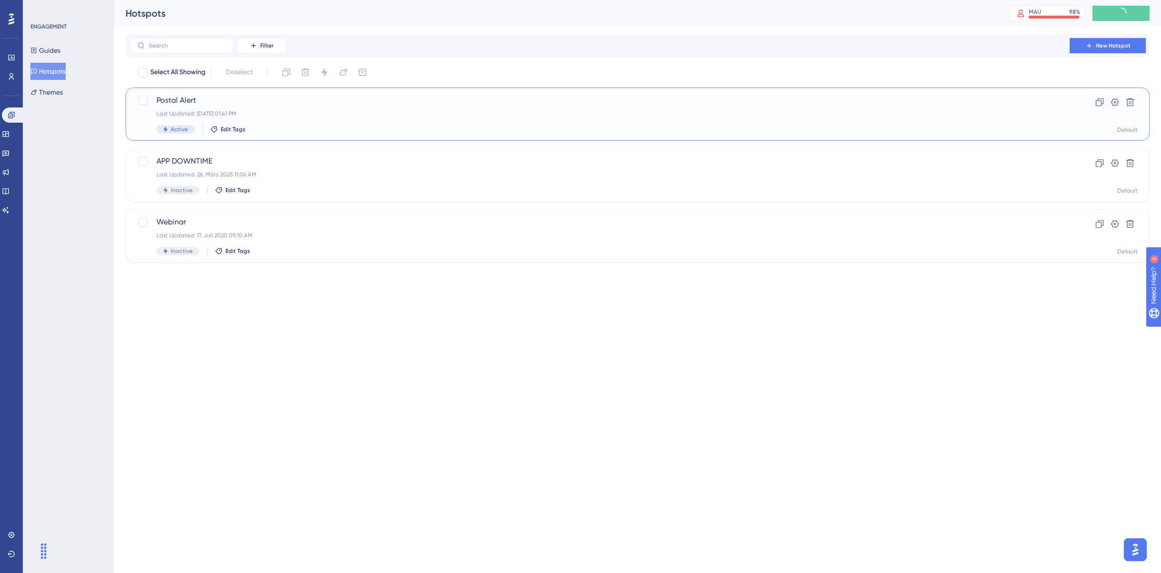
click at [239, 119] on div "Postal Alert Last Updated: 12. Aug. 2025 01:41 PM Active Edit Tags" at bounding box center [599, 114] width 886 height 39
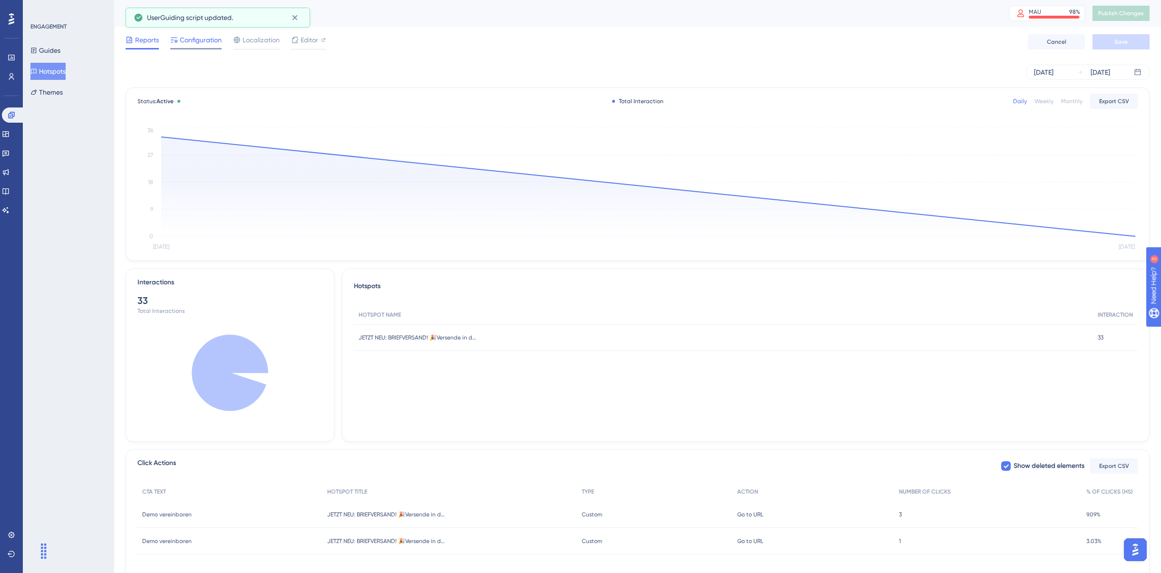
click at [179, 39] on div "Configuration" at bounding box center [195, 39] width 51 height 11
